Goal: Information Seeking & Learning: Learn about a topic

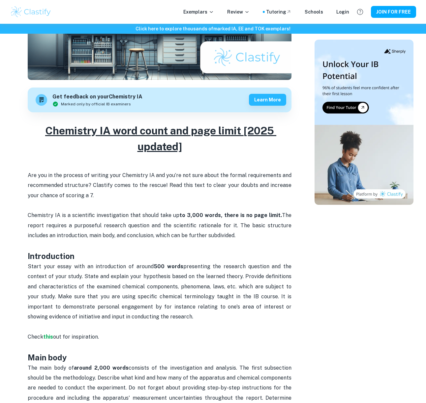
scroll to position [178, 0]
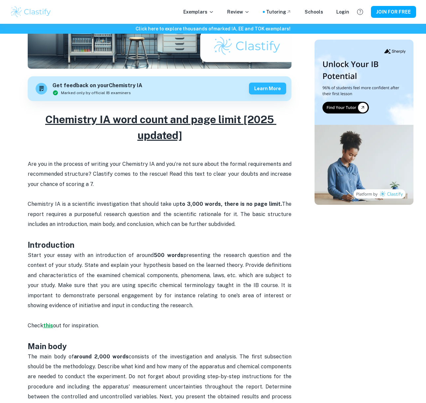
click at [48, 323] on strong "this" at bounding box center [48, 325] width 10 height 6
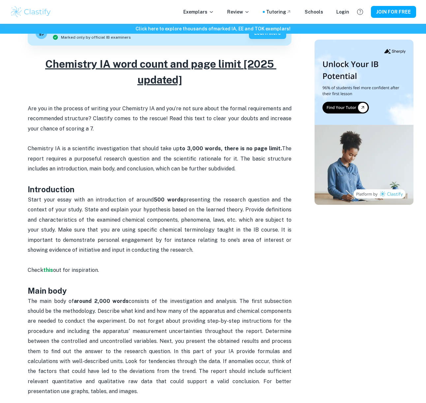
scroll to position [235, 0]
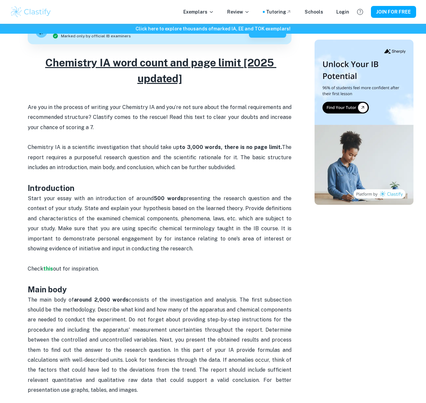
click at [91, 222] on p "Start your essay with an introduction of around 500 words presenting the resear…" at bounding box center [160, 228] width 264 height 70
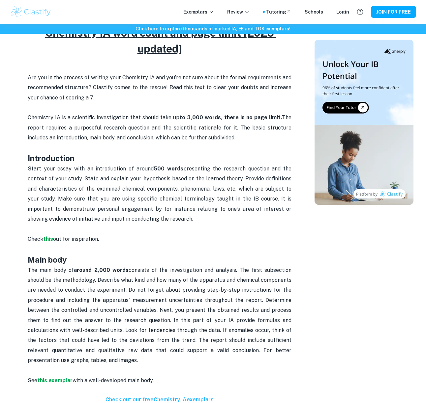
scroll to position [264, 0]
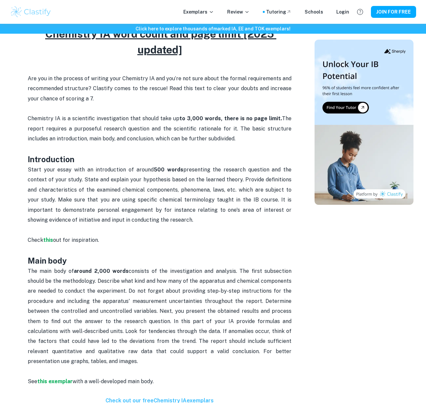
drag, startPoint x: 24, startPoint y: 169, endPoint x: 206, endPoint y: 221, distance: 189.7
click at [206, 221] on div "Chemistry IA word count and page limit [2025 UPDATED] By Julia • January 5, 202…" at bounding box center [160, 268] width 294 height 947
copy span "Start your essay with an introduction of around 500 words presenting the resear…"
click at [206, 138] on span "The report requires a purposeful research question and the scientific rationale…" at bounding box center [160, 128] width 265 height 26
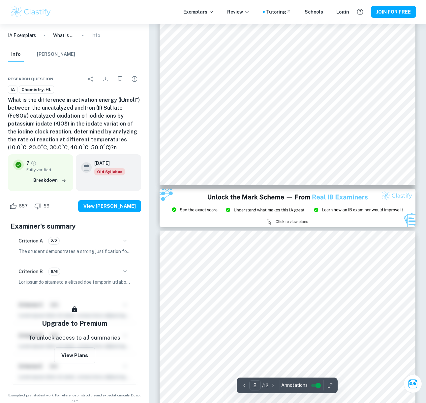
type input "3"
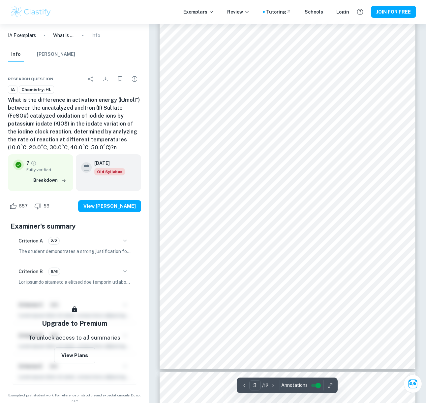
scroll to position [875, 0]
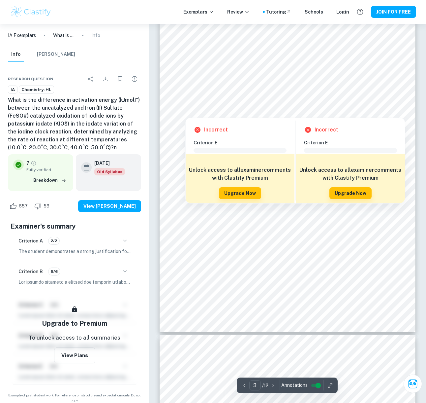
click at [188, 112] on div at bounding box center [185, 113] width 19 height 5
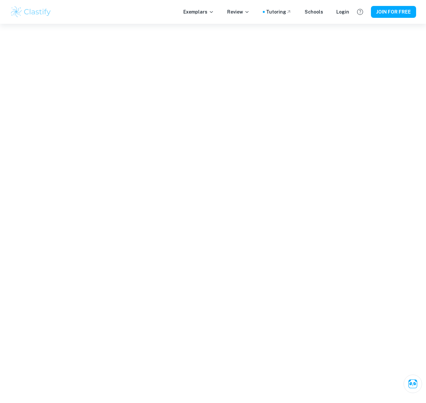
scroll to position [599, 0]
